Goal: Find specific page/section: Find specific page/section

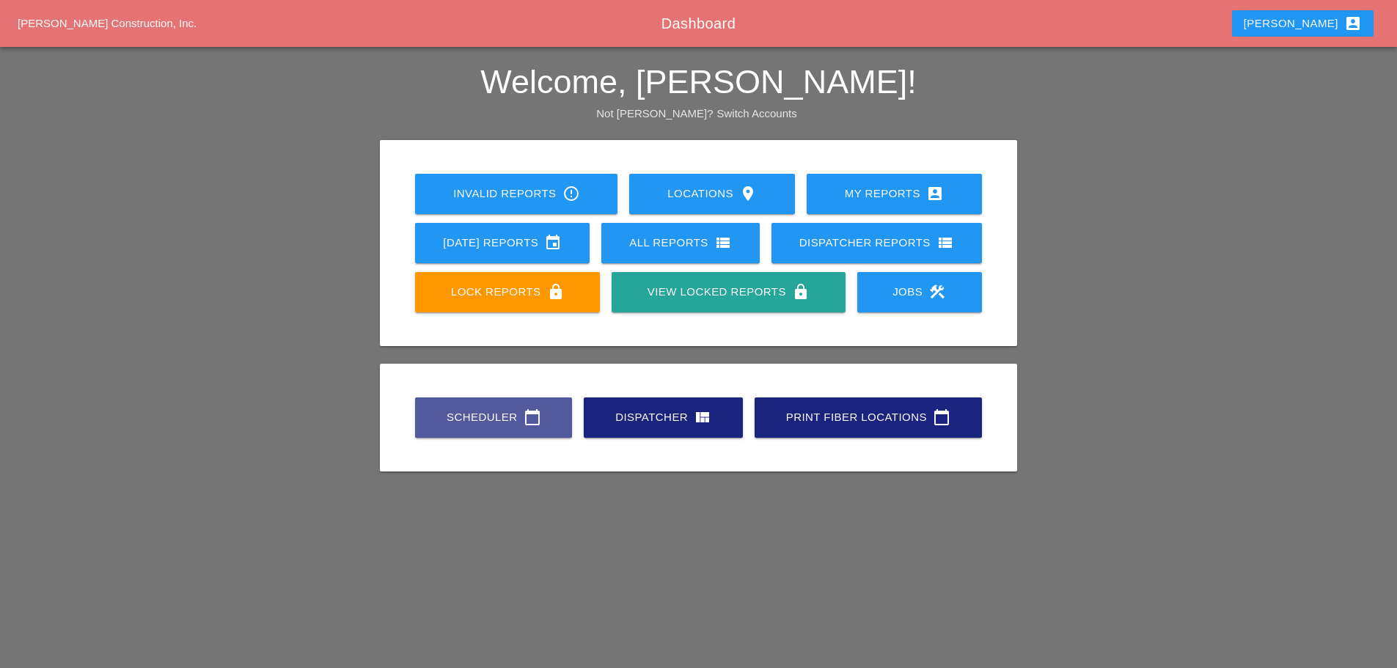
click at [473, 409] on div "Scheduler calendar_today" at bounding box center [494, 417] width 110 height 18
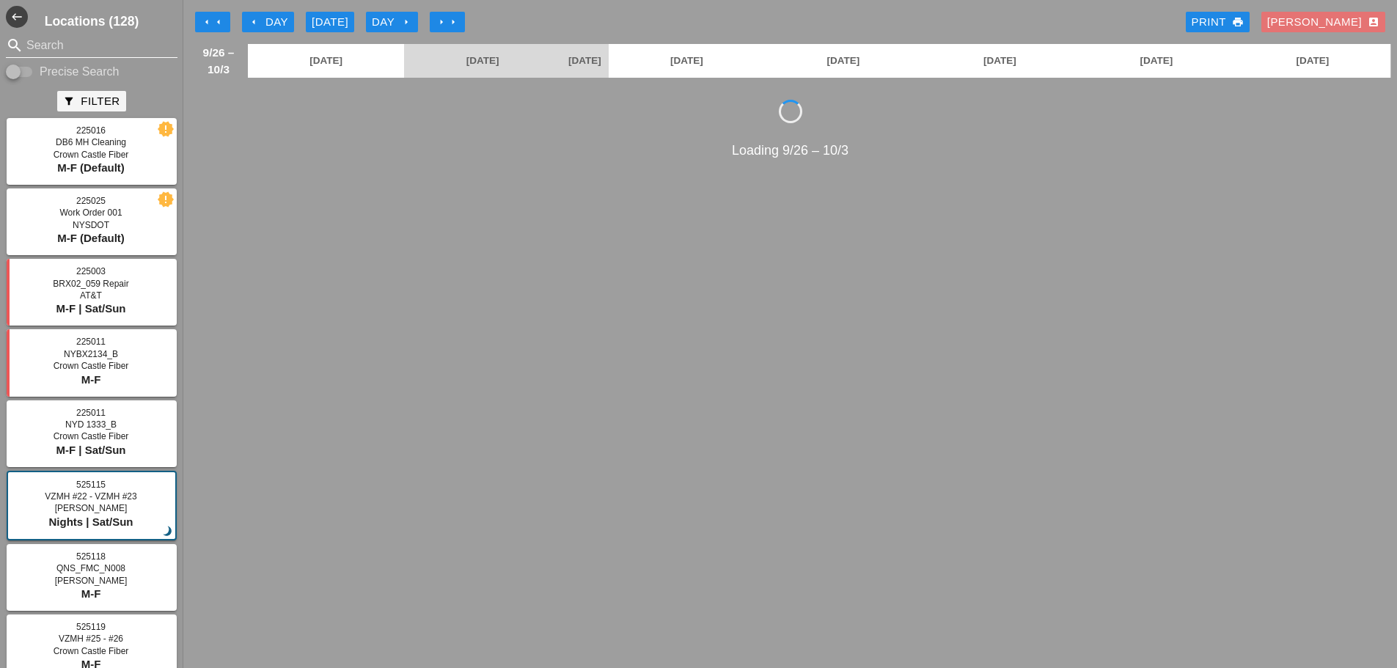
click at [86, 50] on input "Search" at bounding box center [91, 45] width 131 height 23
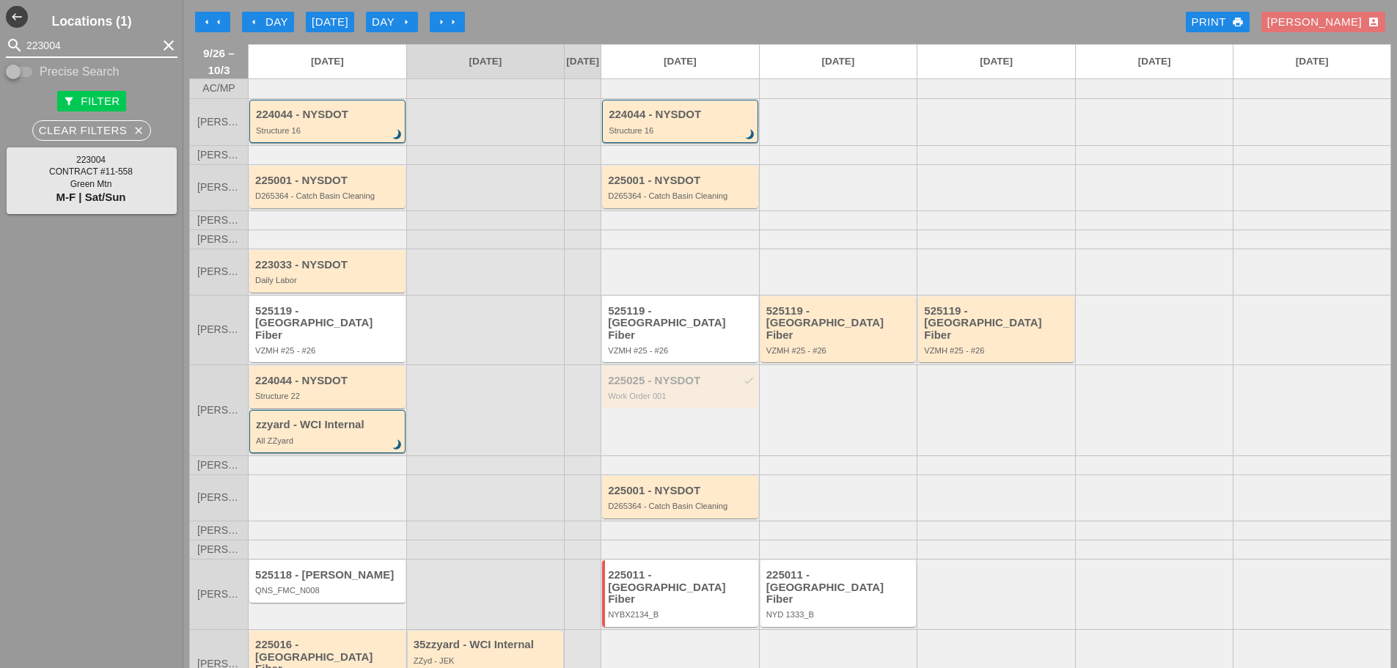
type input "223004"
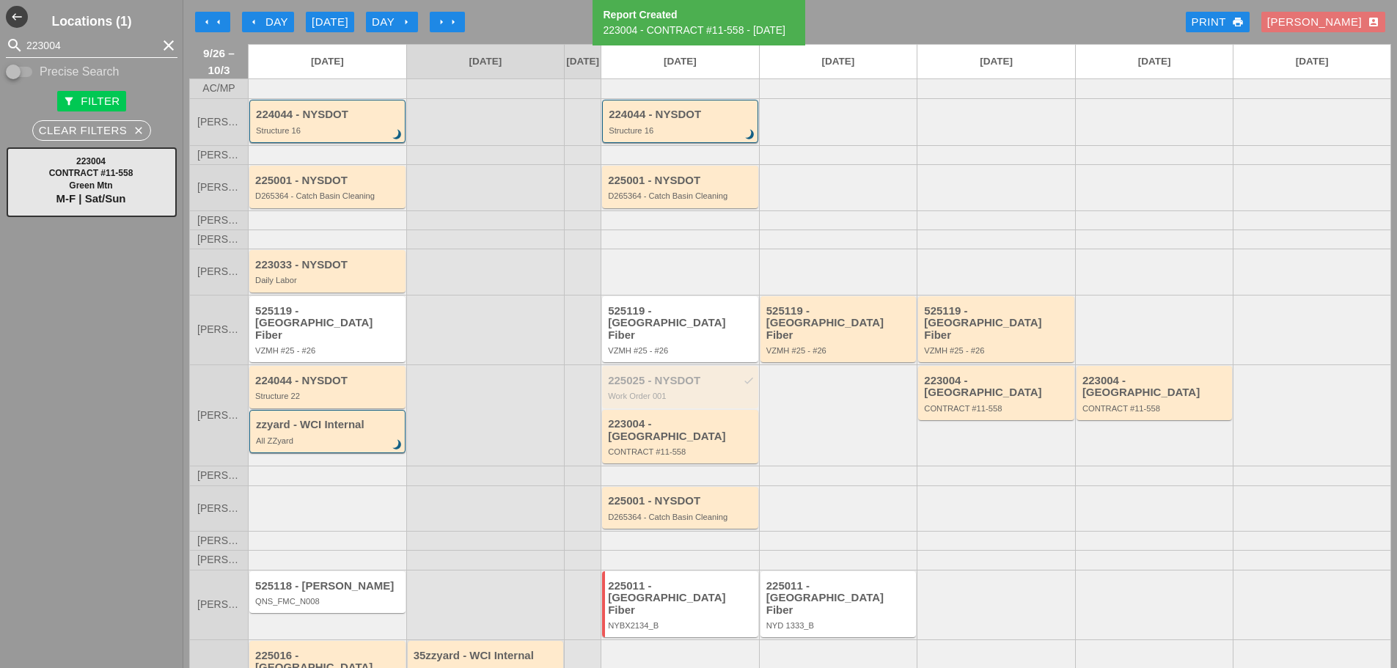
click at [160, 40] on icon "clear" at bounding box center [169, 46] width 18 height 18
